Goal: Task Accomplishment & Management: Complete application form

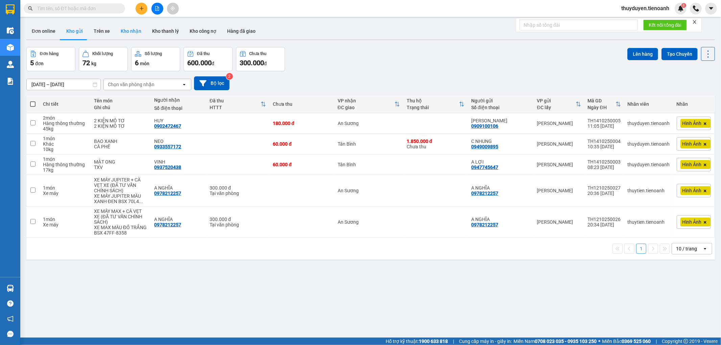
click at [122, 31] on button "Kho nhận" at bounding box center [130, 31] width 31 height 16
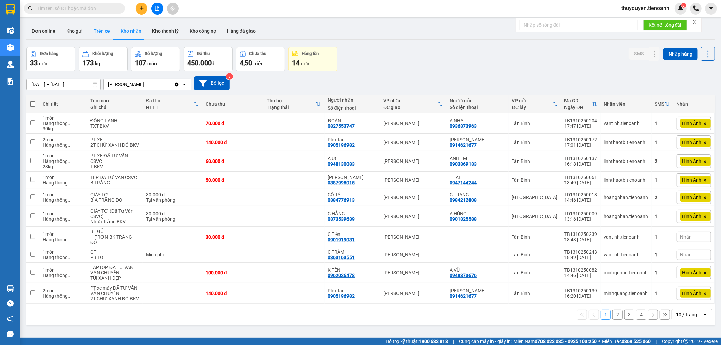
click at [99, 34] on button "Trên xe" at bounding box center [101, 31] width 27 height 16
type input "[DATE] – [DATE]"
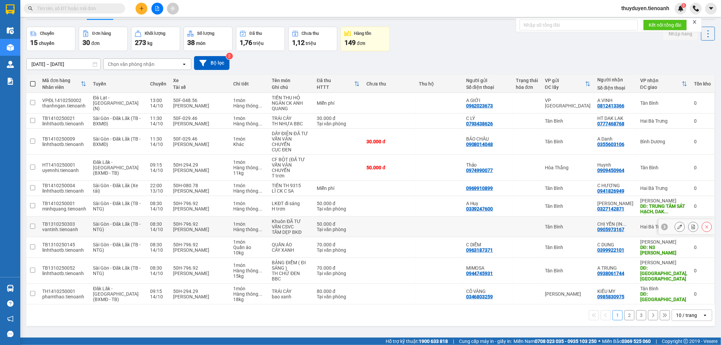
scroll to position [31, 0]
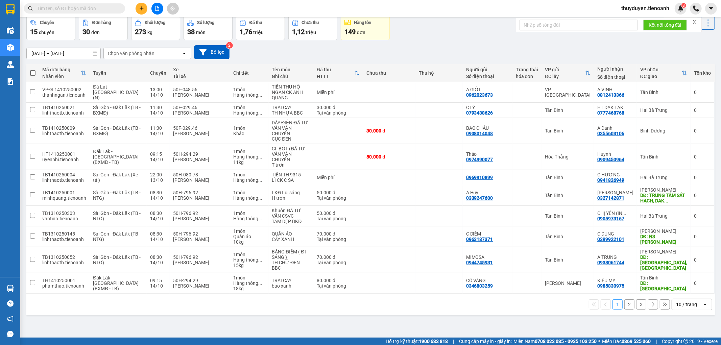
click at [678, 301] on div "10 / trang" at bounding box center [686, 304] width 21 height 7
click at [681, 277] on span "100 / trang" at bounding box center [683, 274] width 24 height 7
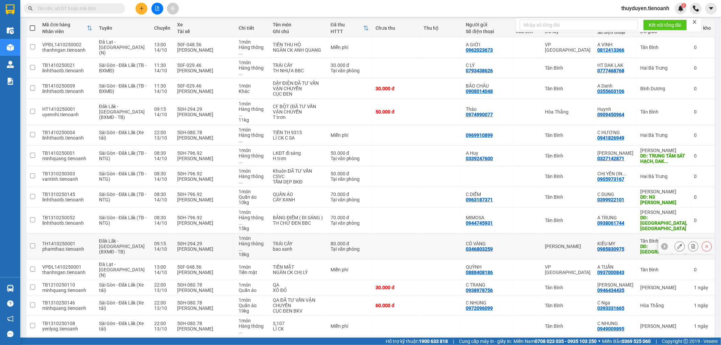
scroll to position [0, 0]
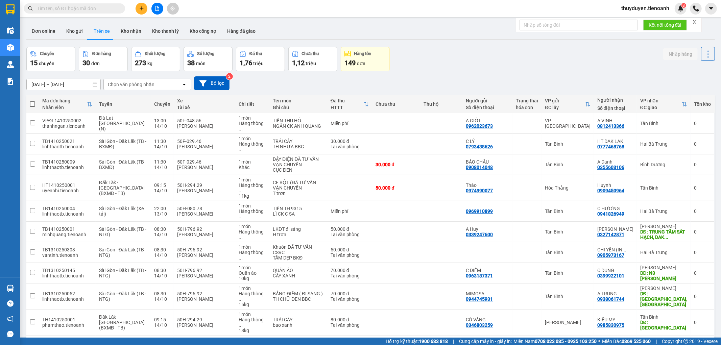
click at [130, 83] on div "Chọn văn phòng nhận" at bounding box center [131, 84] width 47 height 7
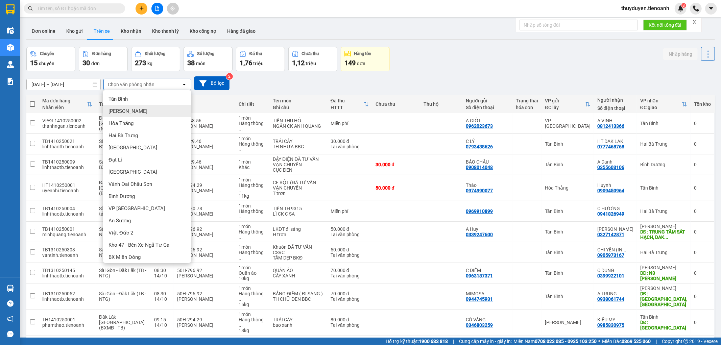
click at [129, 114] on div "[PERSON_NAME]" at bounding box center [147, 111] width 88 height 12
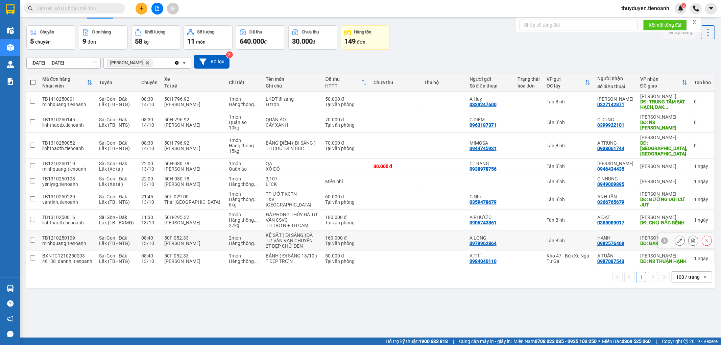
scroll to position [31, 0]
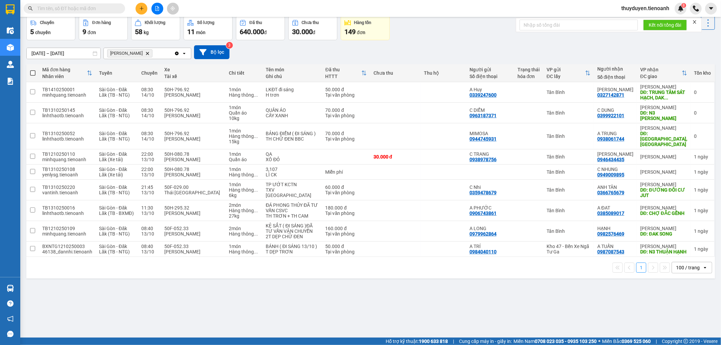
click at [141, 10] on icon "plus" at bounding box center [141, 8] width 5 height 5
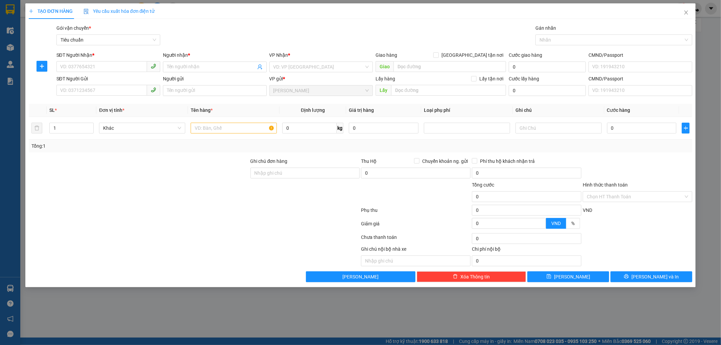
click at [89, 59] on div "SĐT Người Nhận *" at bounding box center [108, 56] width 104 height 10
click at [92, 70] on input "SĐT Người Nhận *" at bounding box center [101, 66] width 91 height 11
type input "0907146404"
click at [205, 67] on input "Người nhận *" at bounding box center [211, 66] width 89 height 7
type input "TOÀN"
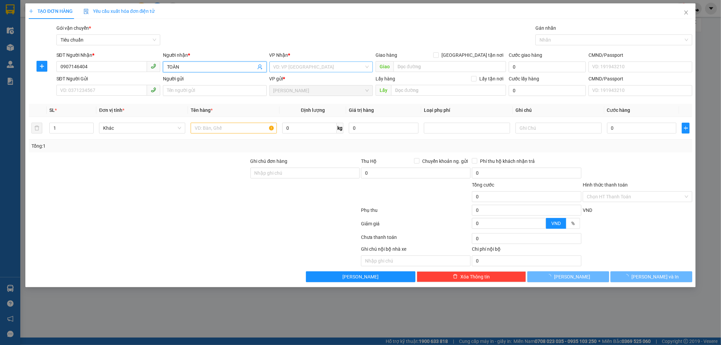
click at [320, 62] on input "search" at bounding box center [318, 67] width 91 height 10
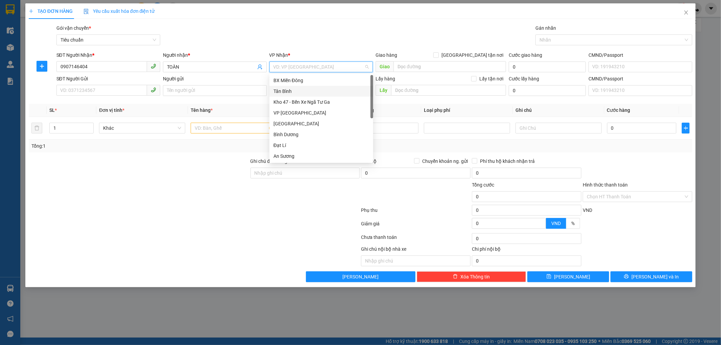
click at [288, 90] on div "Tân Bình" at bounding box center [321, 91] width 96 height 7
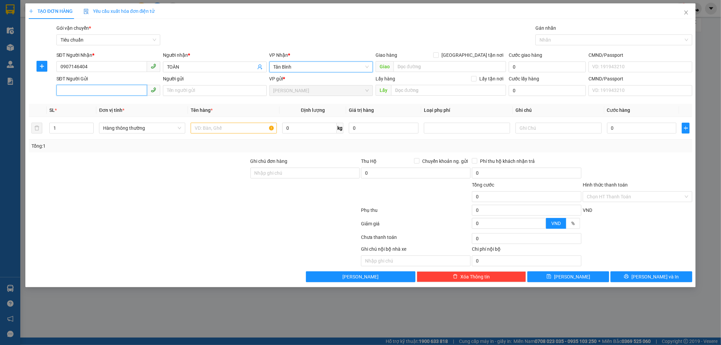
click at [91, 86] on input "SĐT Người Gửi" at bounding box center [101, 90] width 91 height 11
type input "0968128641"
click at [203, 94] on input "Người gửi" at bounding box center [215, 90] width 104 height 11
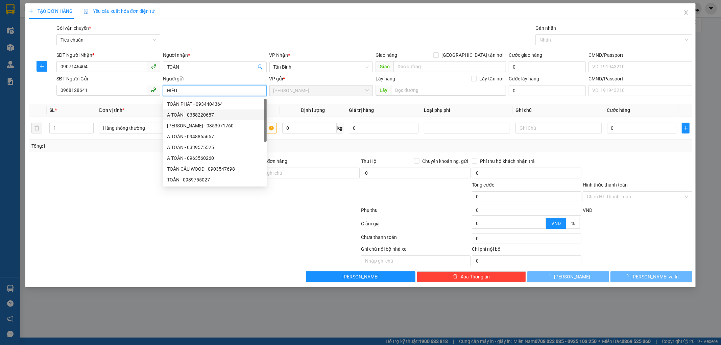
type input "HIẾU"
click at [326, 143] on div "Tổng: 1" at bounding box center [360, 145] width 658 height 7
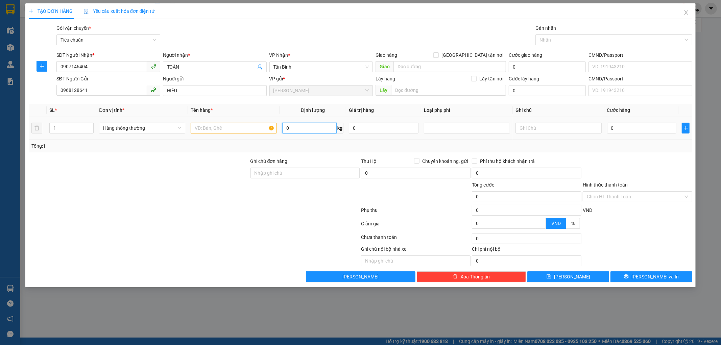
click at [303, 129] on input "0" at bounding box center [309, 128] width 54 height 11
type input "146"
click at [222, 127] on input "text" at bounding box center [234, 128] width 86 height 11
type input "202.000"
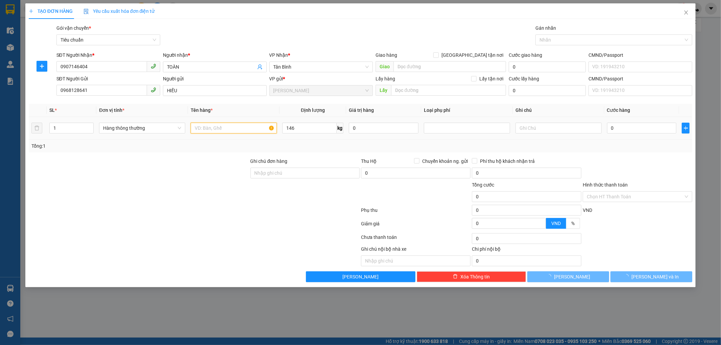
type input "202.000"
click at [239, 124] on input "text" at bounding box center [234, 128] width 86 height 11
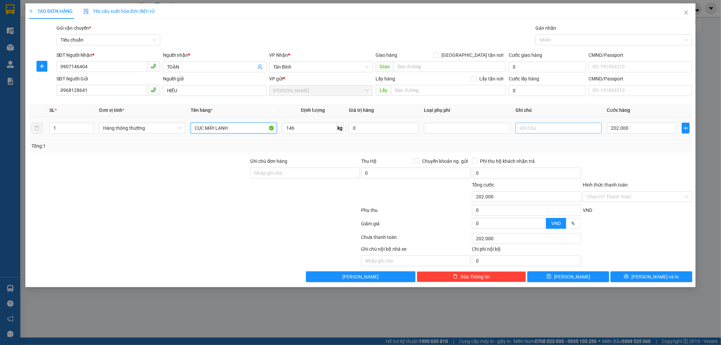
type input "CỤC MÁY LẠNH"
click at [548, 124] on input "text" at bounding box center [558, 128] width 86 height 11
type input "KIỆN MÀU XANH LÁ"
drag, startPoint x: 100, startPoint y: 92, endPoint x: 51, endPoint y: 92, distance: 49.0
click at [51, 92] on div "SĐT Người Gửi 0968128641 0968128641 Người gửi HIẾU VP gửi * [PERSON_NAME] Lấy h…" at bounding box center [360, 87] width 665 height 24
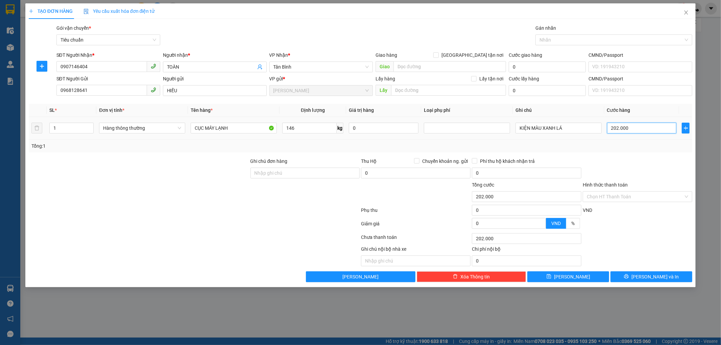
click at [639, 124] on input "202.000" at bounding box center [642, 128] width 70 height 11
type input "2"
type input "21"
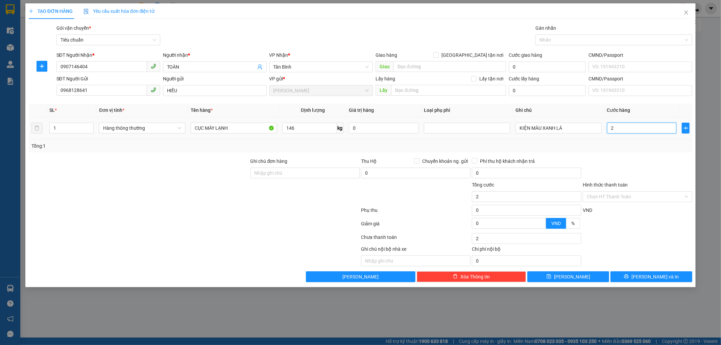
type input "21"
type input "210"
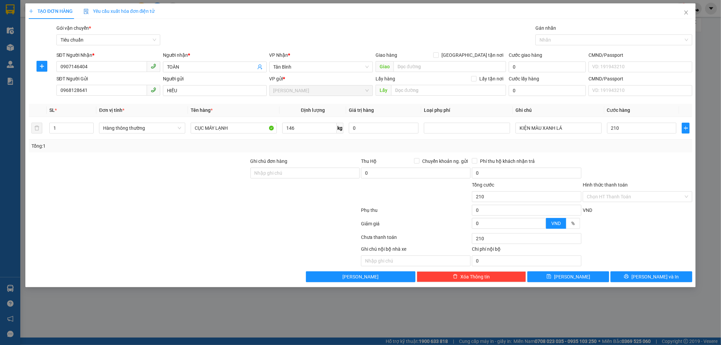
type input "210.000"
click at [643, 153] on div "Transit Pickup Surcharge Ids Transit Deliver Surcharge Ids Transit Deliver Surc…" at bounding box center [361, 153] width 664 height 258
click at [627, 274] on button "[PERSON_NAME] và In" at bounding box center [651, 276] width 82 height 11
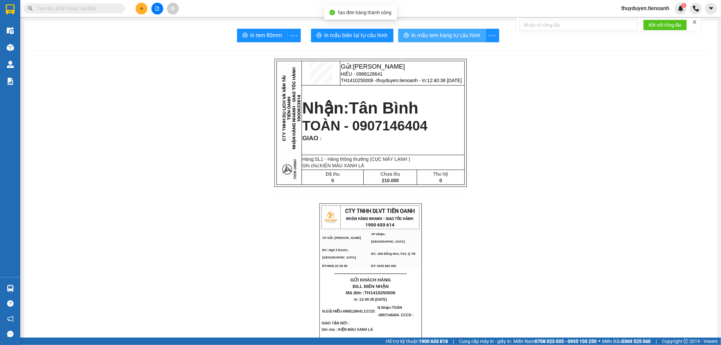
click at [413, 33] on span "In mẫu tem hàng tự cấu hình" at bounding box center [446, 35] width 69 height 8
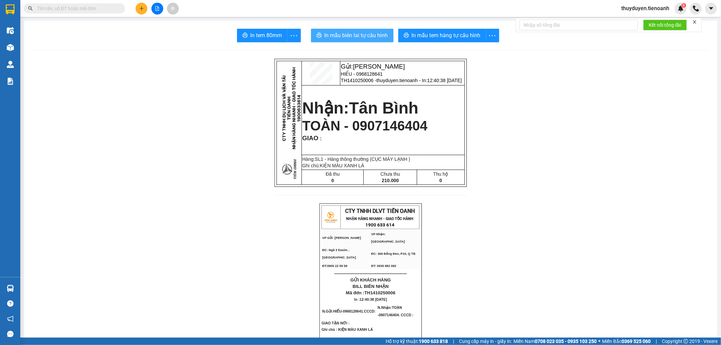
click at [364, 32] on span "In mẫu biên lai tự cấu hình" at bounding box center [356, 35] width 64 height 8
drag, startPoint x: 380, startPoint y: 70, endPoint x: 351, endPoint y: 73, distance: 28.8
click at [351, 73] on td "Gửi: [PERSON_NAME] HIẾU - 0968128641 TH1410250006 - thuyduyen.tienoanh - In: 12…" at bounding box center [402, 73] width 124 height 24
copy span "0968128641"
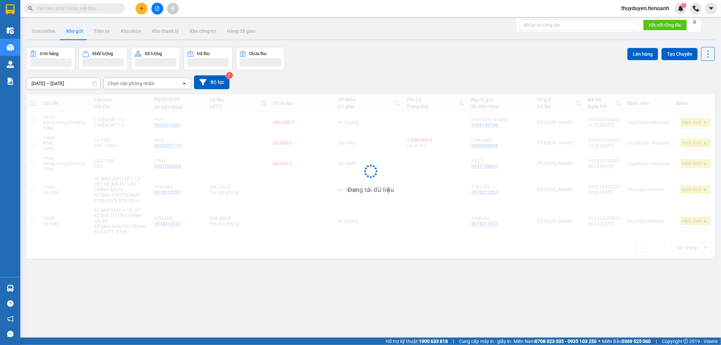
click at [88, 11] on input "text" at bounding box center [77, 8] width 80 height 7
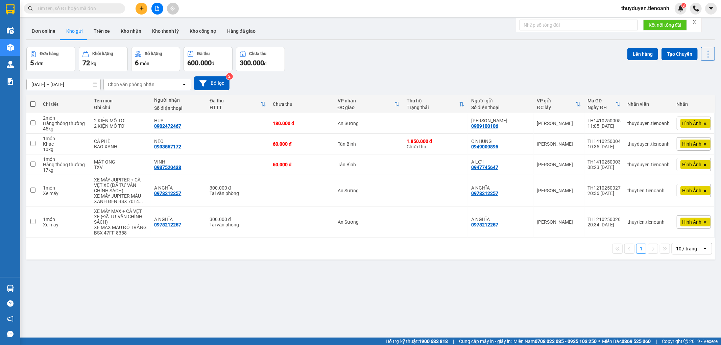
paste input "0968128641"
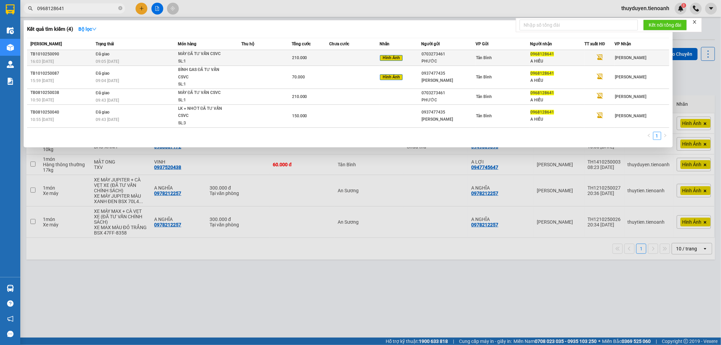
type input "0968128641"
click at [309, 57] on div "210.000" at bounding box center [310, 57] width 37 height 7
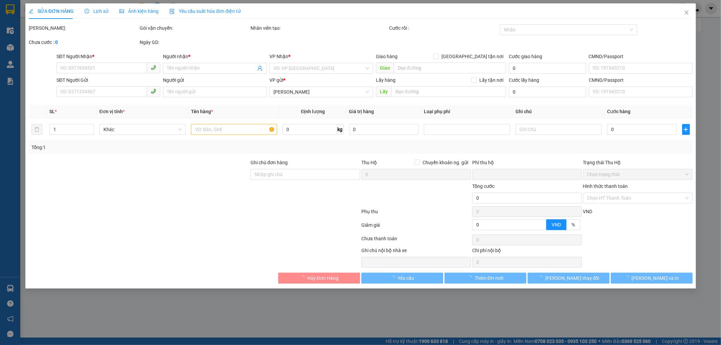
type input "0968128641"
type input "A HIẾU"
type input "0703273461"
type input "PHƯỚC"
type input "079087012709"
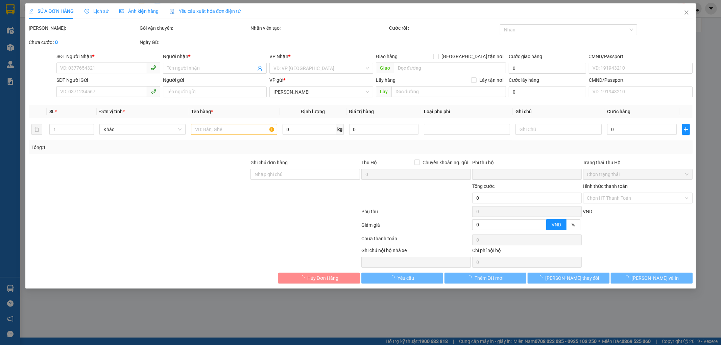
type input "0"
type input "210.000"
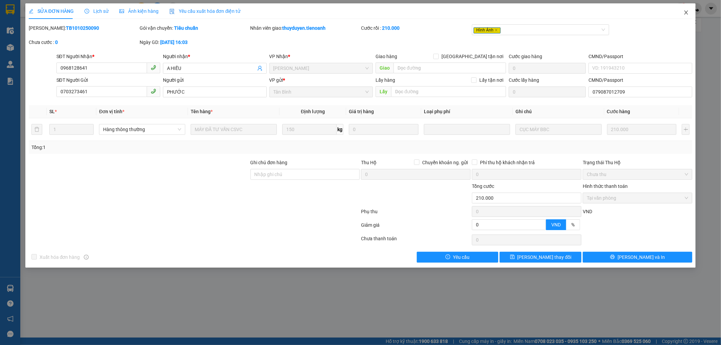
click at [685, 14] on icon "close" at bounding box center [686, 12] width 4 height 4
